Goal: Task Accomplishment & Management: Use online tool/utility

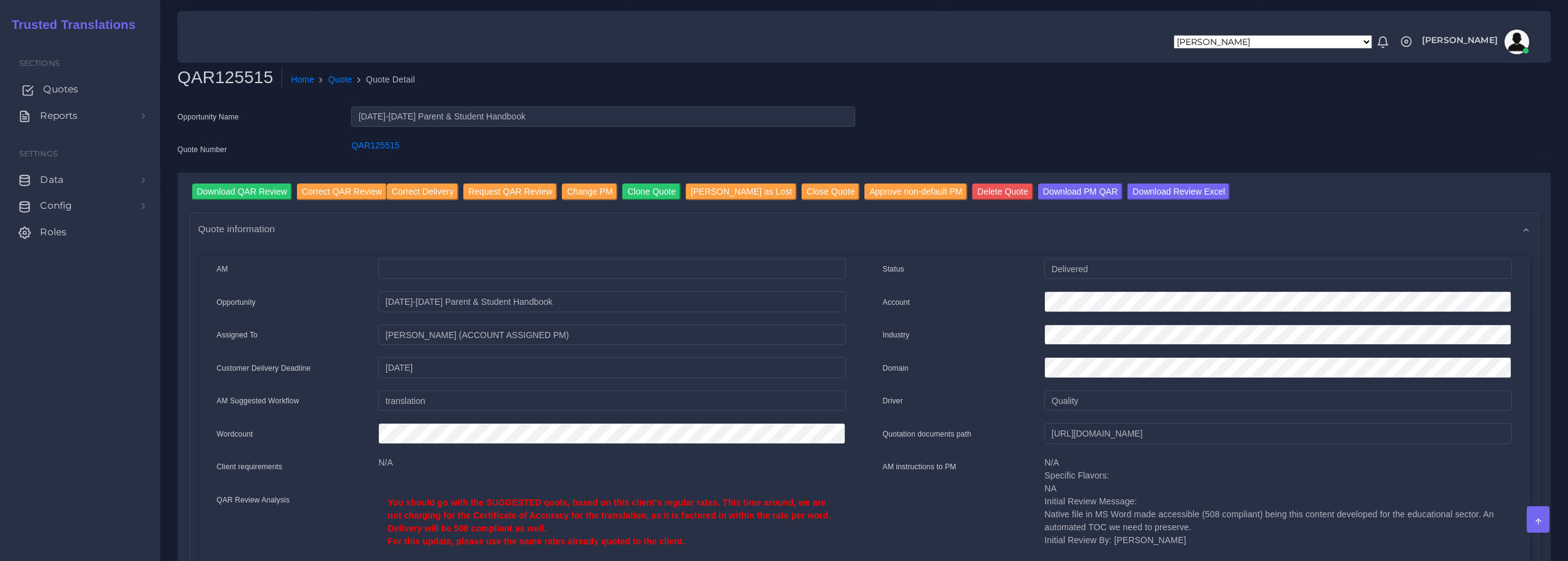
click at [54, 85] on span "Quotes" at bounding box center [61, 89] width 35 height 14
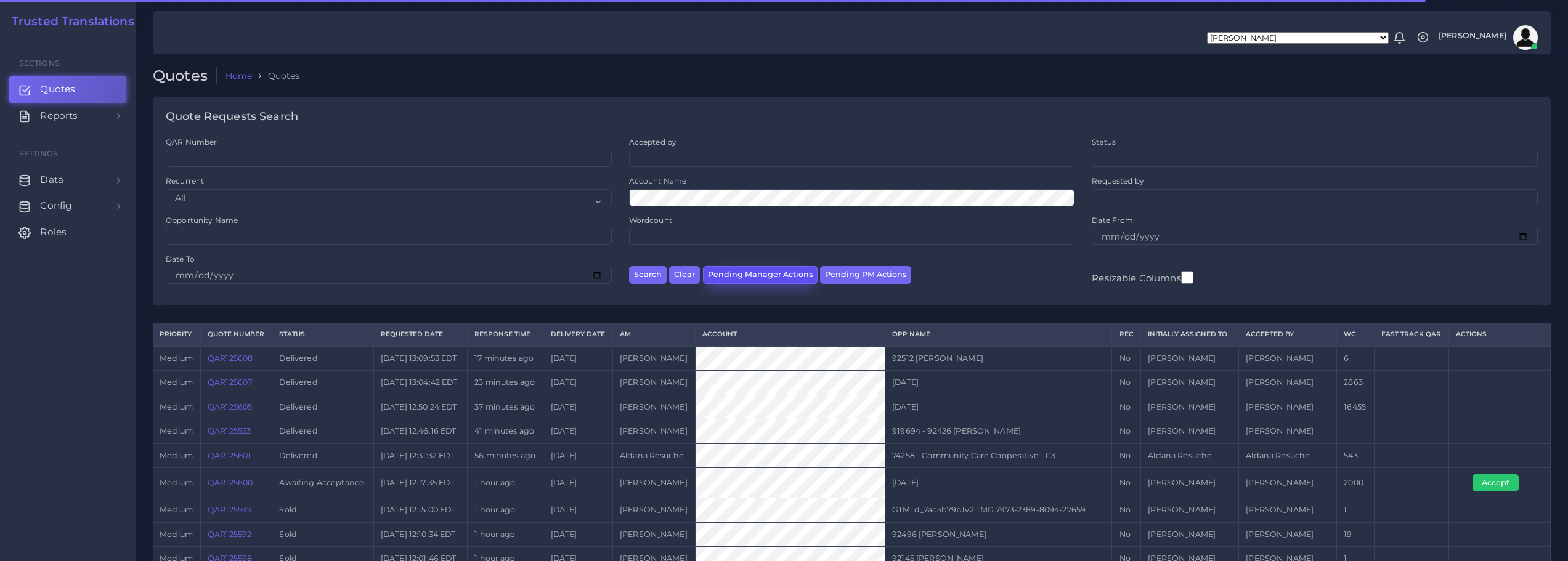
click at [746, 277] on button "Pending Manager Actions" at bounding box center [760, 275] width 114 height 18
select select "awaiting_manager_initial_review"
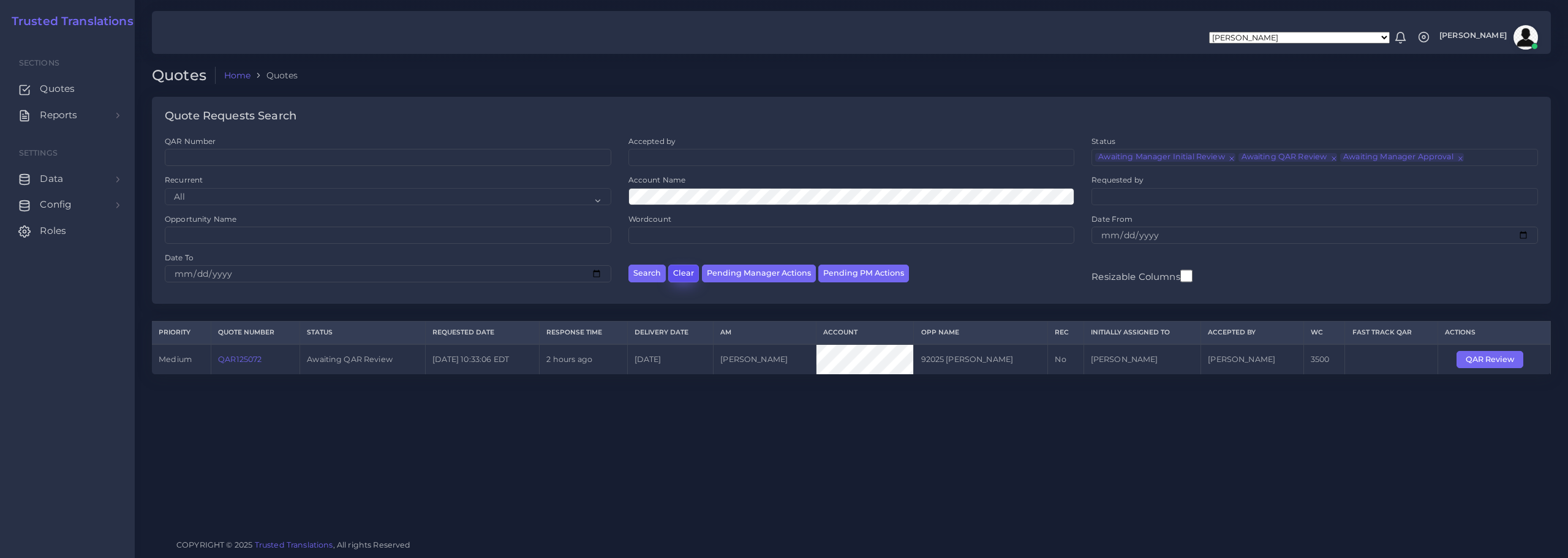
click at [685, 271] on button "Clear" at bounding box center [684, 274] width 30 height 18
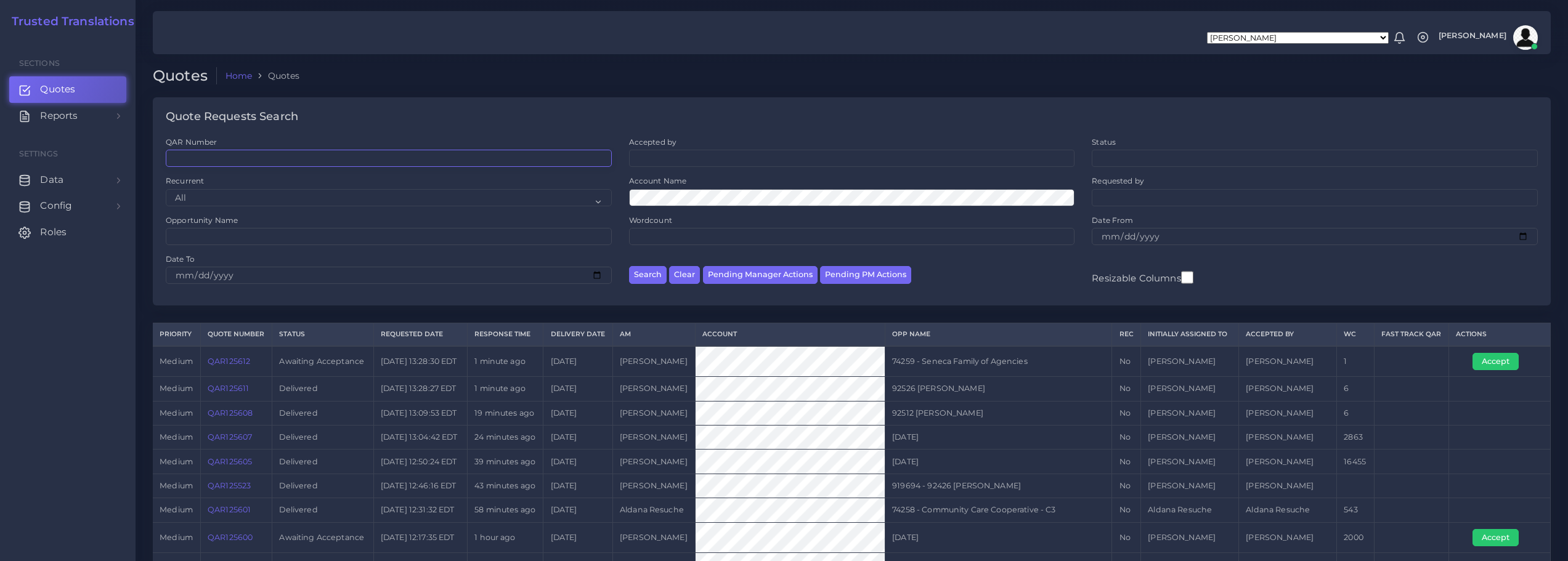
click at [266, 160] on input "QAR Number" at bounding box center [389, 158] width 446 height 17
paste input "QAR125515"
type input "QAR125515"
click at [650, 275] on button "Search" at bounding box center [647, 275] width 38 height 18
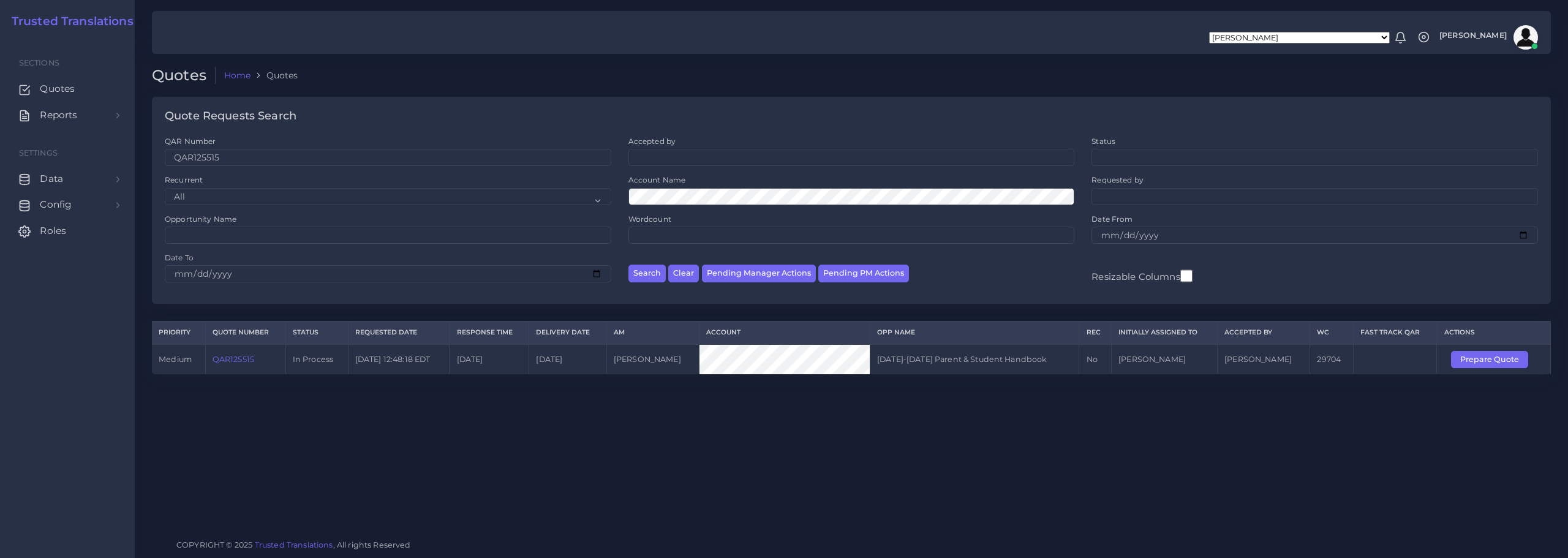
click at [235, 362] on link "QAR125515" at bounding box center [234, 359] width 42 height 9
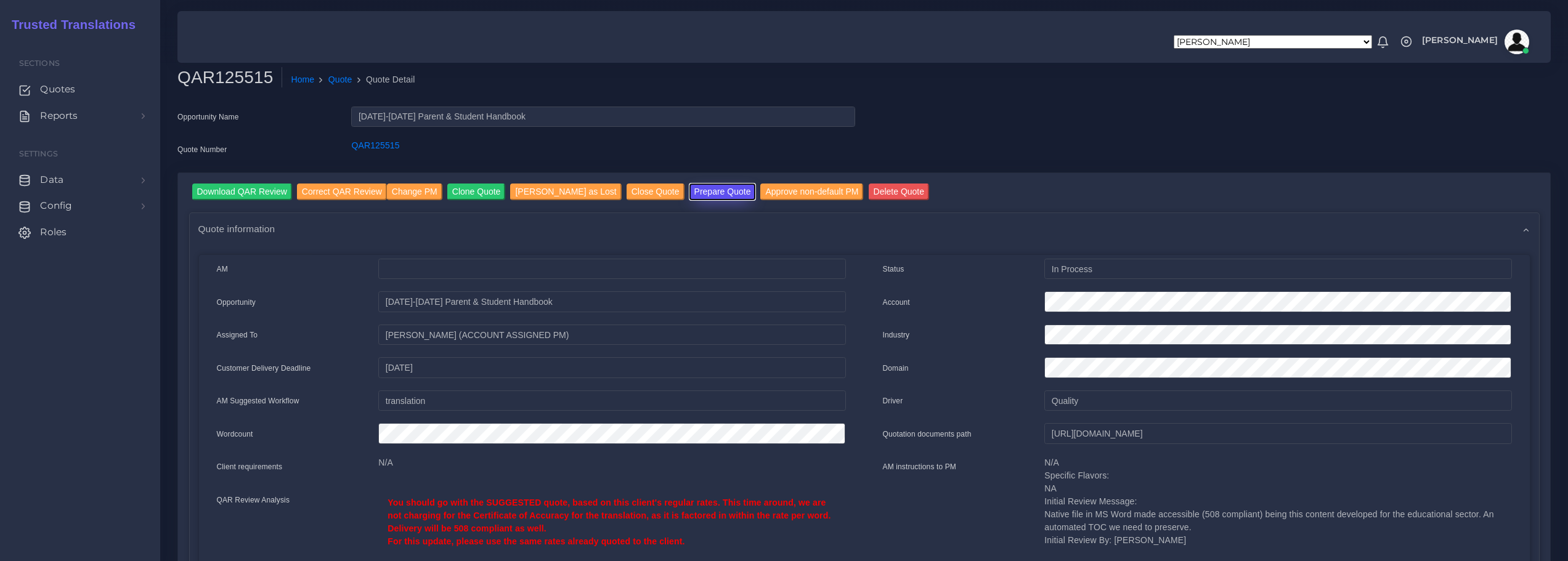
click at [689, 192] on button "Prepare Quote" at bounding box center [722, 192] width 67 height 17
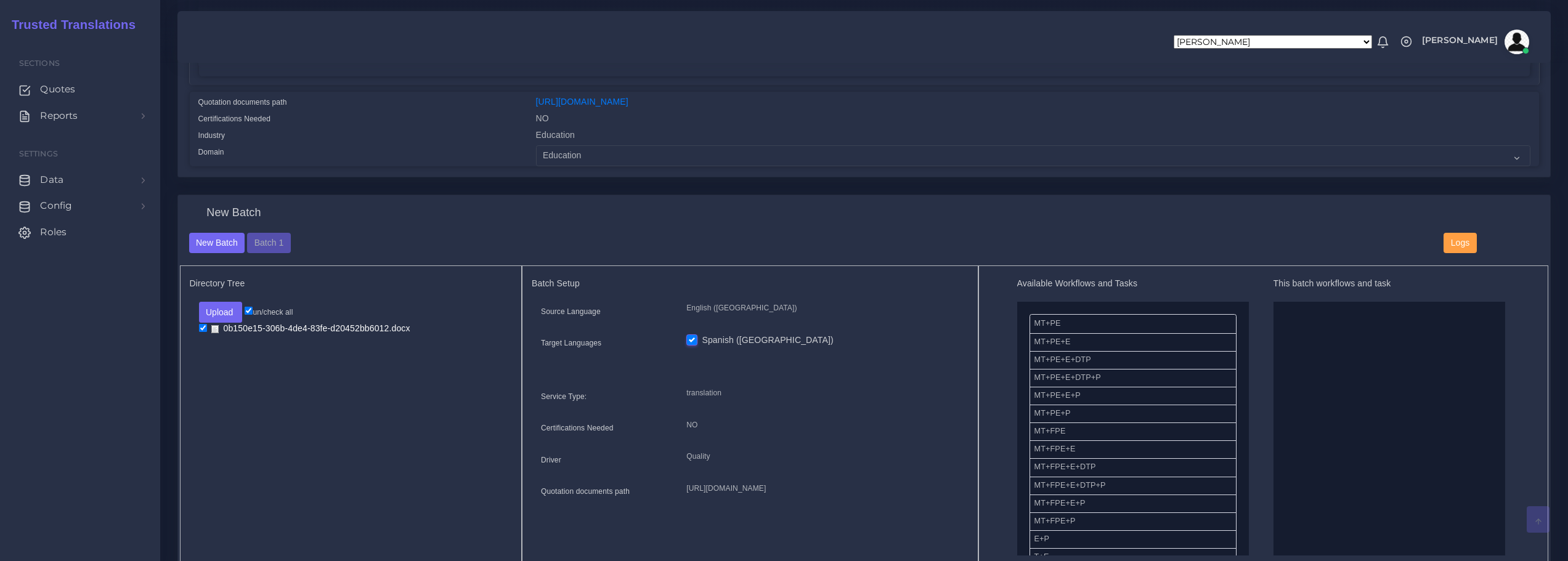
scroll to position [431, 0]
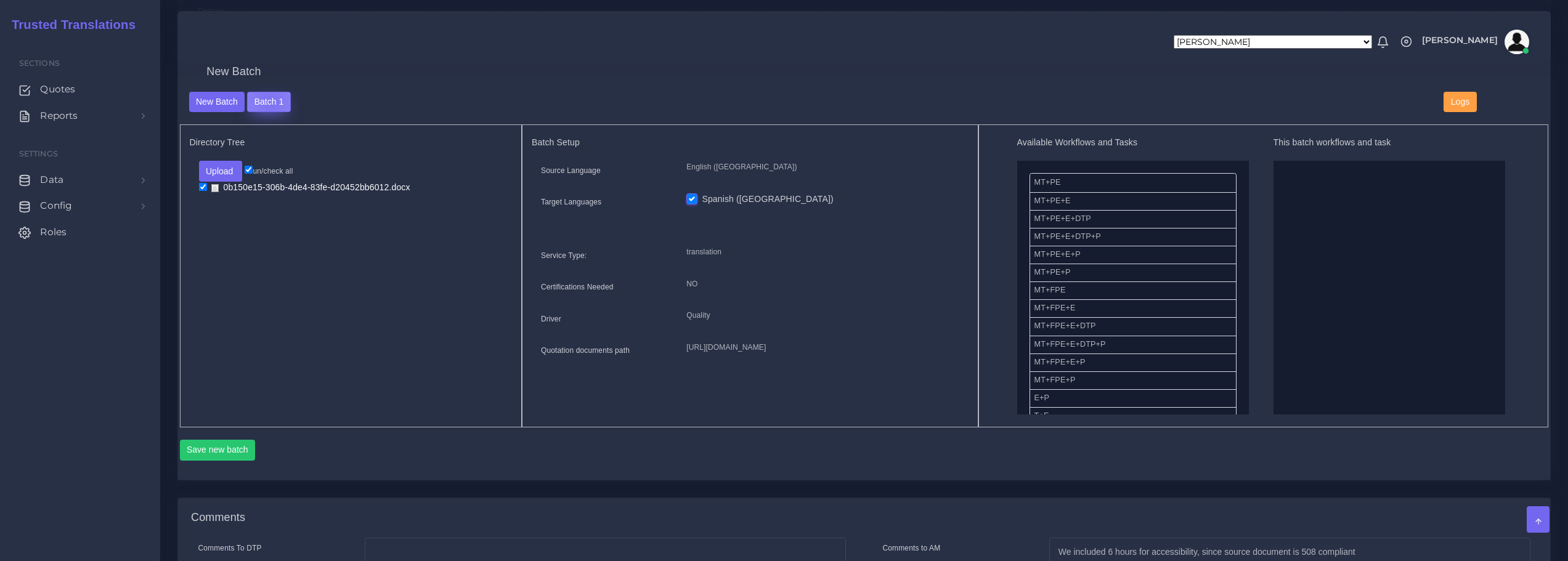
click at [268, 101] on button "Batch 1" at bounding box center [269, 102] width 43 height 21
click at [269, 101] on button "Batch 1" at bounding box center [269, 102] width 43 height 21
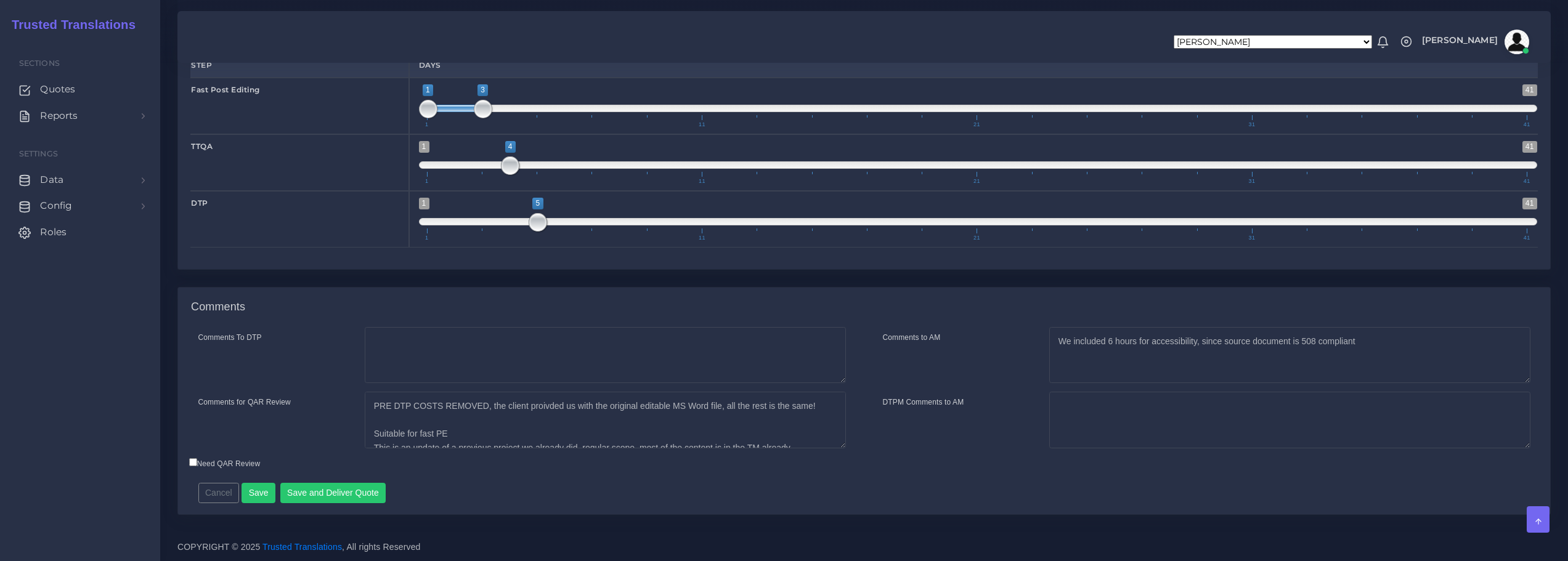
scroll to position [1598, 0]
click at [309, 497] on button "Save and Deliver Quote" at bounding box center [333, 493] width 106 height 21
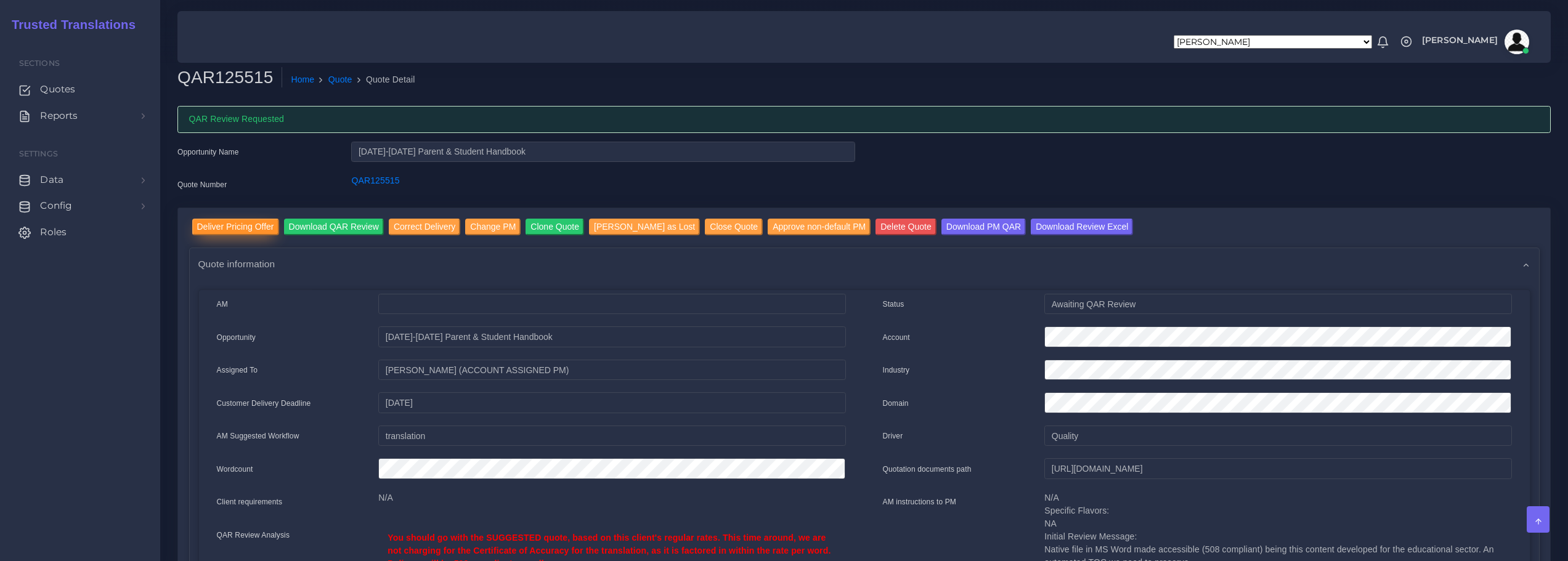
click at [225, 227] on input "Deliver Pricing Offer" at bounding box center [236, 227] width 87 height 17
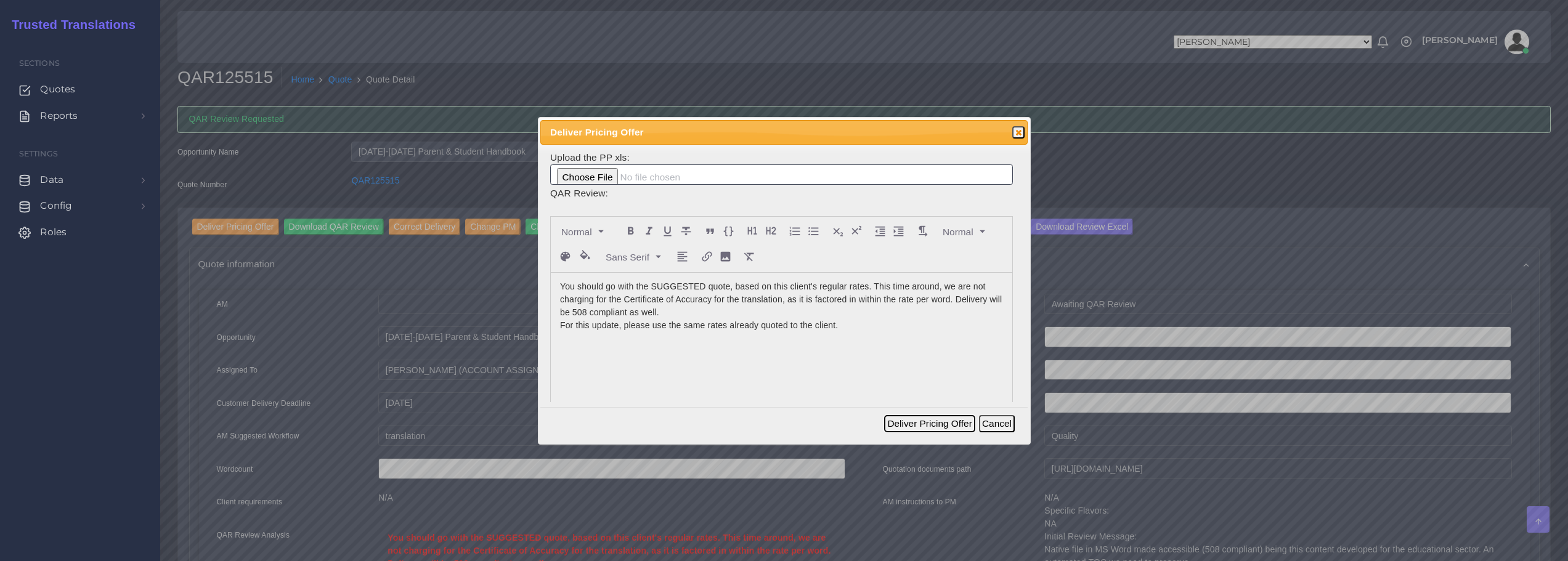
click at [917, 421] on button "Deliver Pricing Offer" at bounding box center [929, 423] width 91 height 17
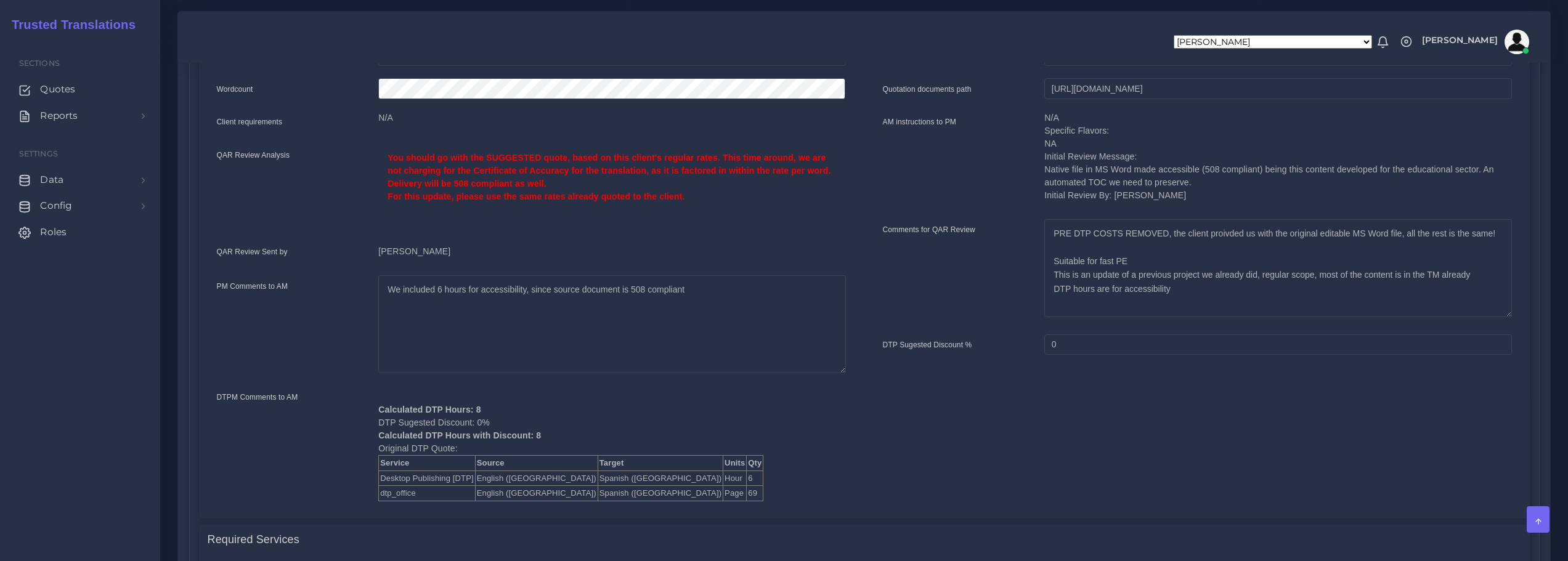
scroll to position [369, 0]
